Goal: Entertainment & Leisure: Browse casually

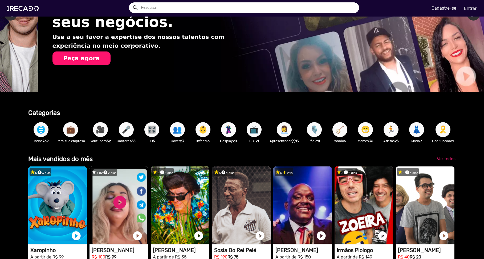
scroll to position [0, 480]
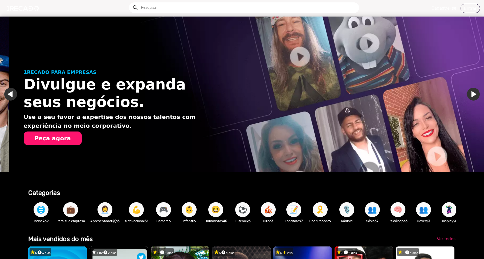
scroll to position [0, 480]
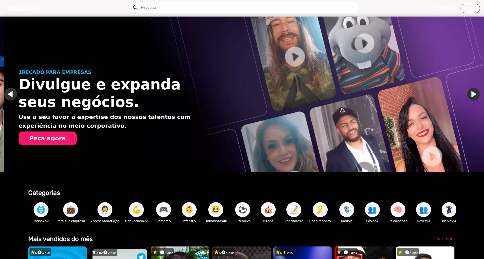
click at [244, 212] on span "⚽" at bounding box center [242, 209] width 9 height 15
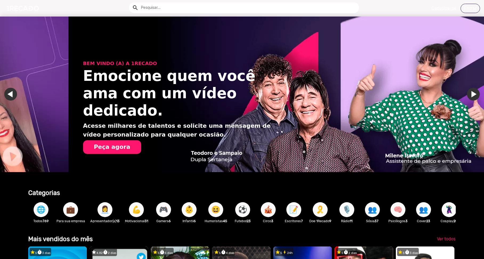
scroll to position [0, 959]
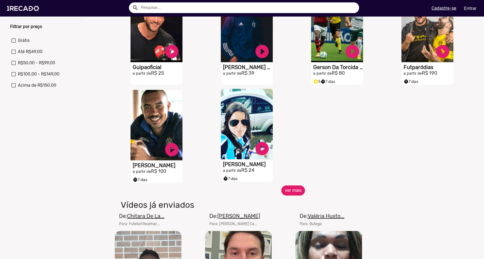
scroll to position [186, 0]
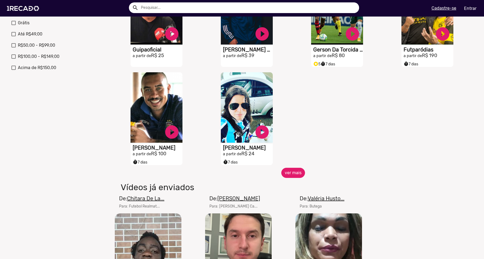
click at [289, 177] on button "ver mais" at bounding box center [293, 172] width 24 height 10
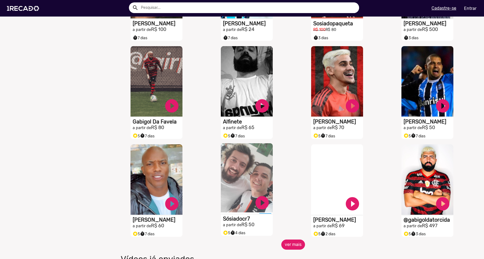
scroll to position [373, 0]
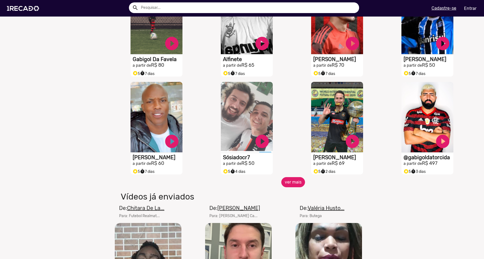
click at [284, 185] on button "ver mais" at bounding box center [293, 182] width 24 height 10
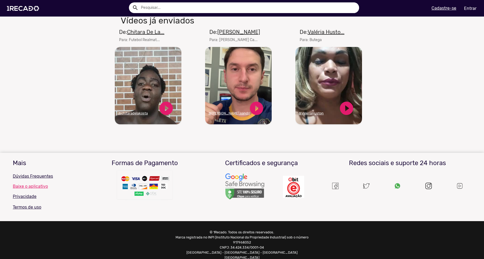
scroll to position [645, 0]
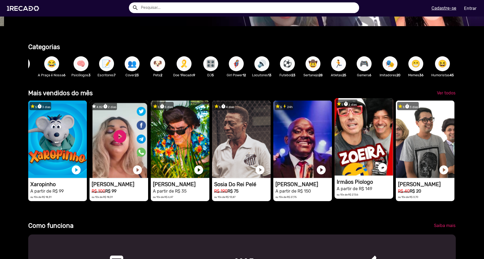
scroll to position [186, 0]
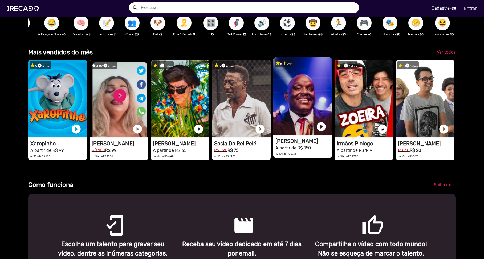
click at [87, 123] on video "1RECADO vídeos dedicados para fãs e empresas" at bounding box center [57, 98] width 59 height 77
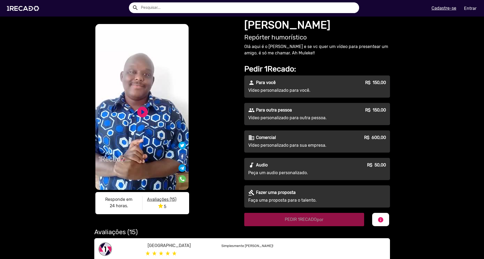
click at [445, 182] on div "S1RECADO vídeos dedicados para fãs e empresas S1RECADO vídeos dedicados para fã…" at bounding box center [242, 170] width 484 height 306
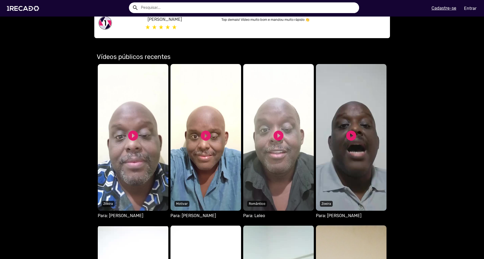
scroll to position [293, 0]
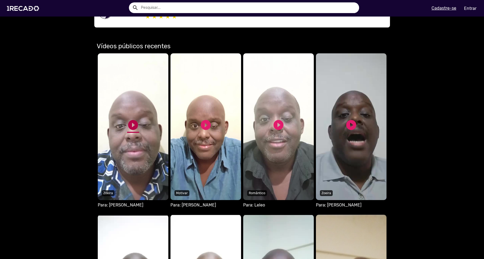
click at [134, 123] on link "play_circle_filled" at bounding box center [133, 125] width 12 height 12
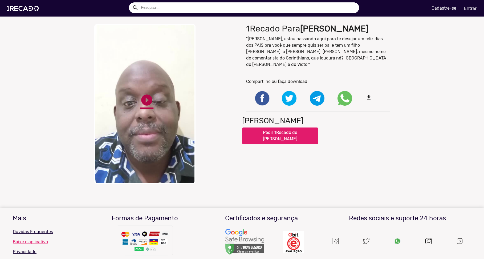
click at [144, 98] on link "play_circle_filled" at bounding box center [146, 99] width 13 height 13
click at [144, 93] on link "pause_circle" at bounding box center [146, 99] width 13 height 13
click at [461, 113] on div "close Your browser does not support HTML5 video. play_circle_filled play_circle…" at bounding box center [242, 103] width 484 height 165
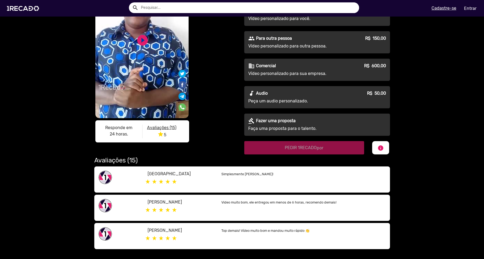
scroll to position [80, 0]
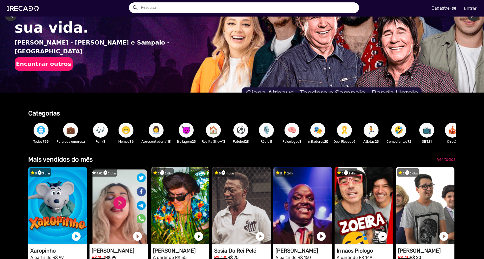
scroll to position [80, 0]
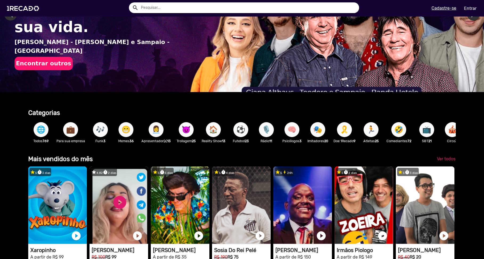
click at [189, 127] on span "😈" at bounding box center [186, 129] width 9 height 15
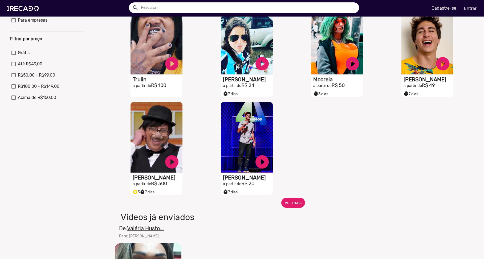
scroll to position [160, 0]
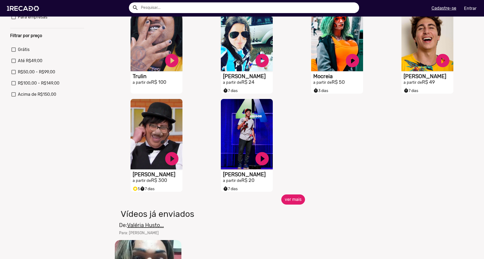
click at [291, 204] on button "ver mais" at bounding box center [293, 199] width 24 height 10
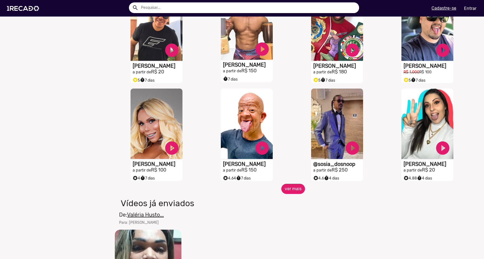
scroll to position [399, 0]
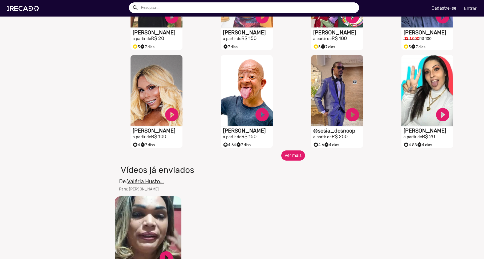
click at [289, 160] on button "ver mais" at bounding box center [293, 155] width 24 height 10
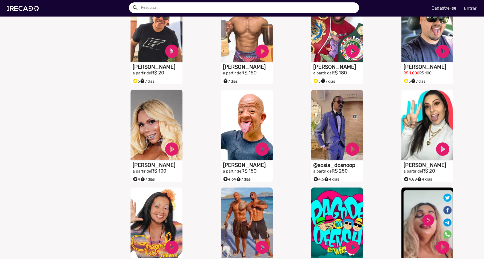
scroll to position [379, 0]
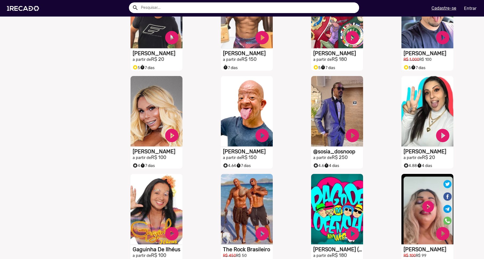
click at [461, 147] on div "S1RECADO vídeos dedicados para fãs e empresas play_circle_filled Danielly Delro…" at bounding box center [428, 122] width 90 height 98
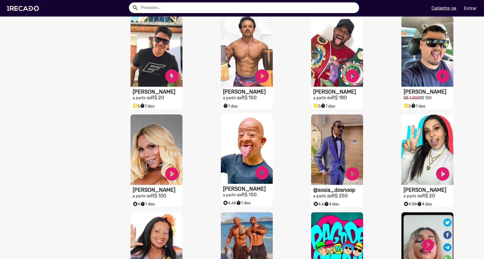
scroll to position [325, 0]
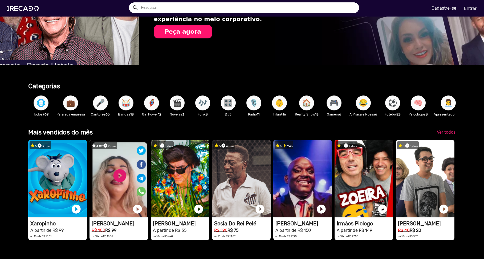
scroll to position [0, 455]
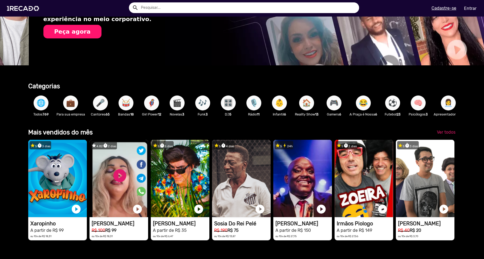
click at [338, 105] on span "🎮" at bounding box center [333, 102] width 9 height 15
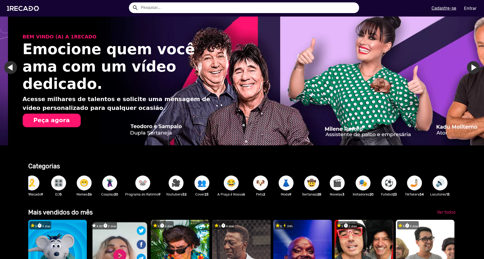
scroll to position [0, 96]
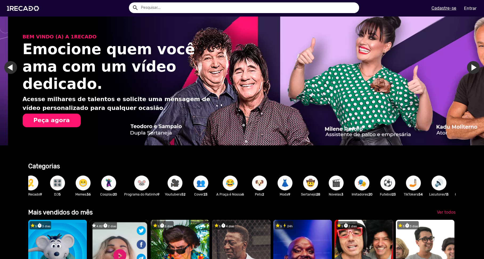
click at [362, 184] on span "🎭" at bounding box center [361, 182] width 9 height 15
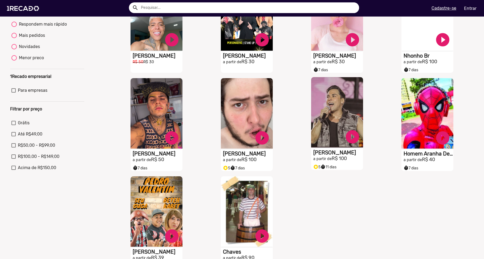
scroll to position [107, 0]
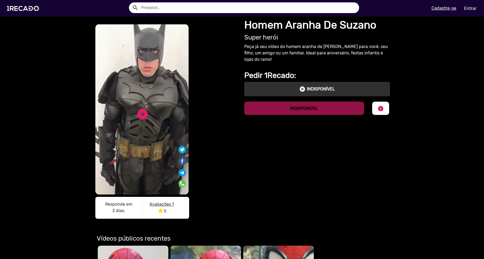
click at [160, 112] on video "S1RECADO vídeos dedicados para fãs e empresas" at bounding box center [141, 109] width 93 height 170
click at [143, 111] on link "play_circle_filled" at bounding box center [142, 114] width 13 height 13
click at [141, 114] on link "pause_circle" at bounding box center [142, 114] width 13 height 13
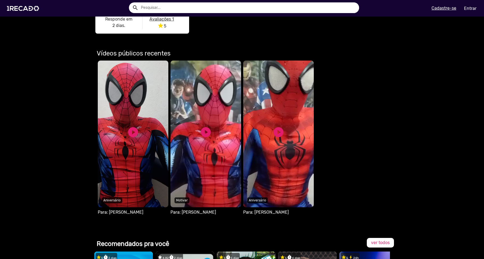
scroll to position [240, 0]
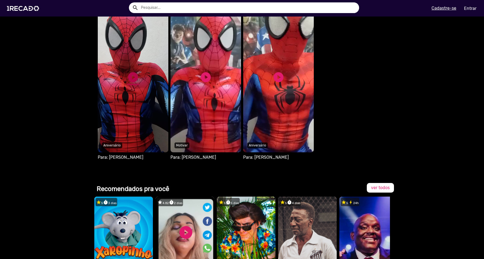
click at [128, 71] on link "play_circle_filled" at bounding box center [133, 77] width 12 height 12
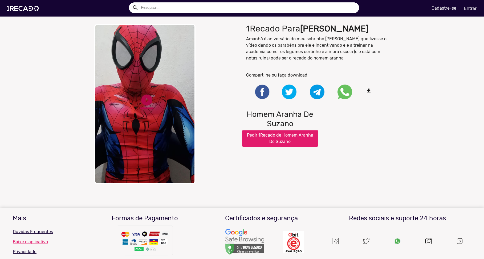
click at [142, 95] on link "play_circle_filled" at bounding box center [146, 99] width 13 height 13
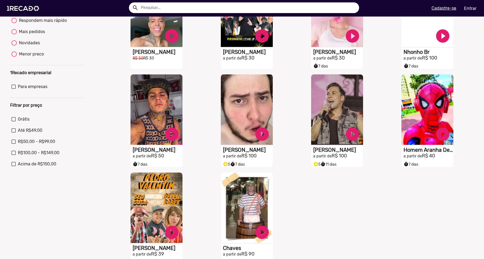
scroll to position [237, 0]
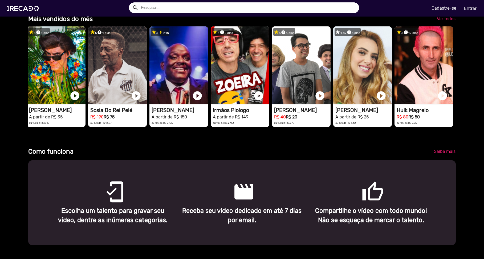
scroll to position [213, 0]
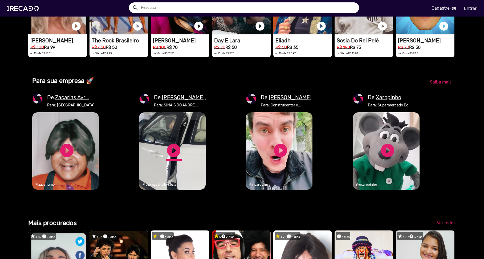
click at [171, 158] on link "play_circle_filled" at bounding box center [174, 150] width 16 height 16
click at [174, 158] on link "pause_circle" at bounding box center [174, 150] width 16 height 16
